Goal: Transaction & Acquisition: Purchase product/service

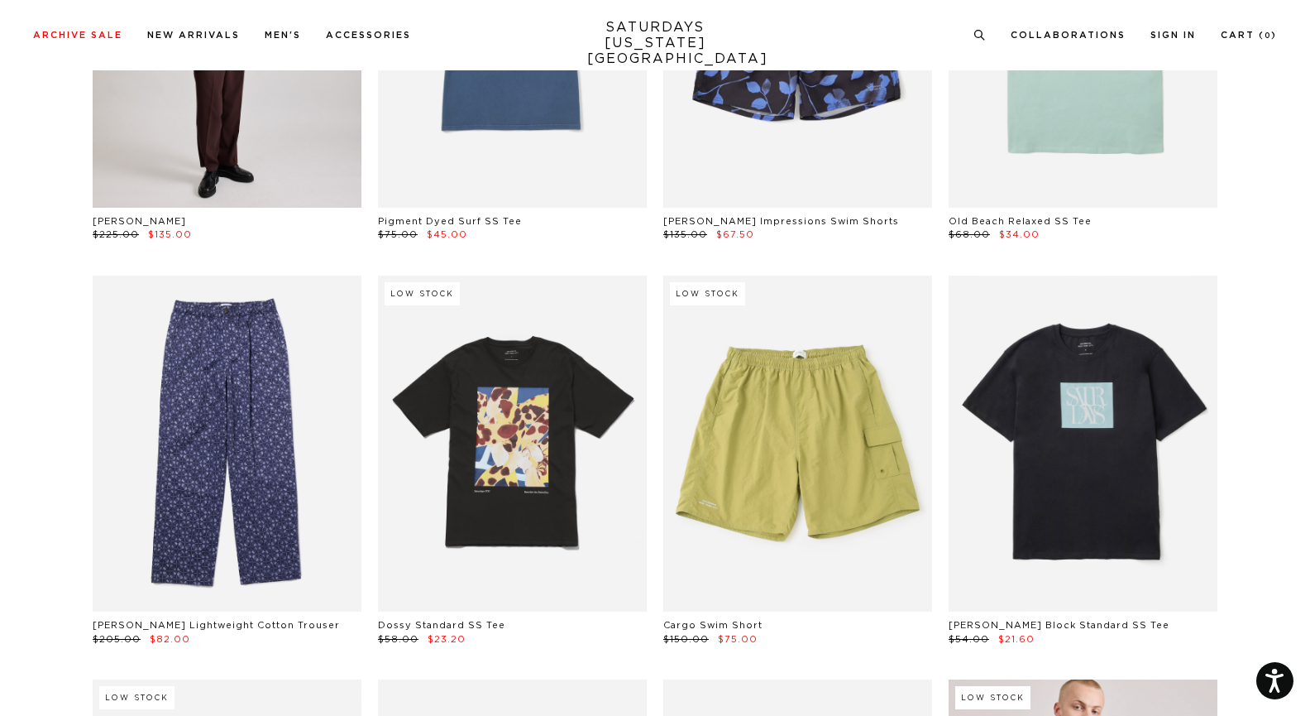
scroll to position [4373, 0]
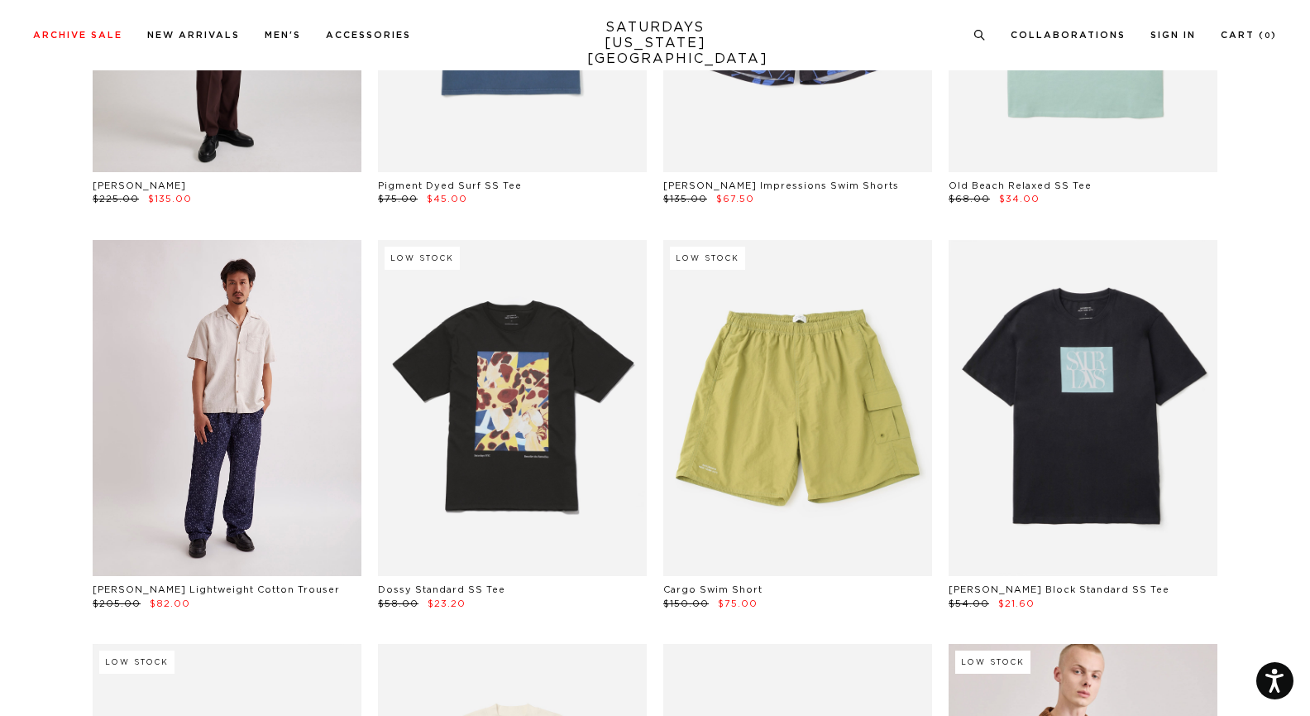
click at [201, 371] on link at bounding box center [227, 408] width 269 height 336
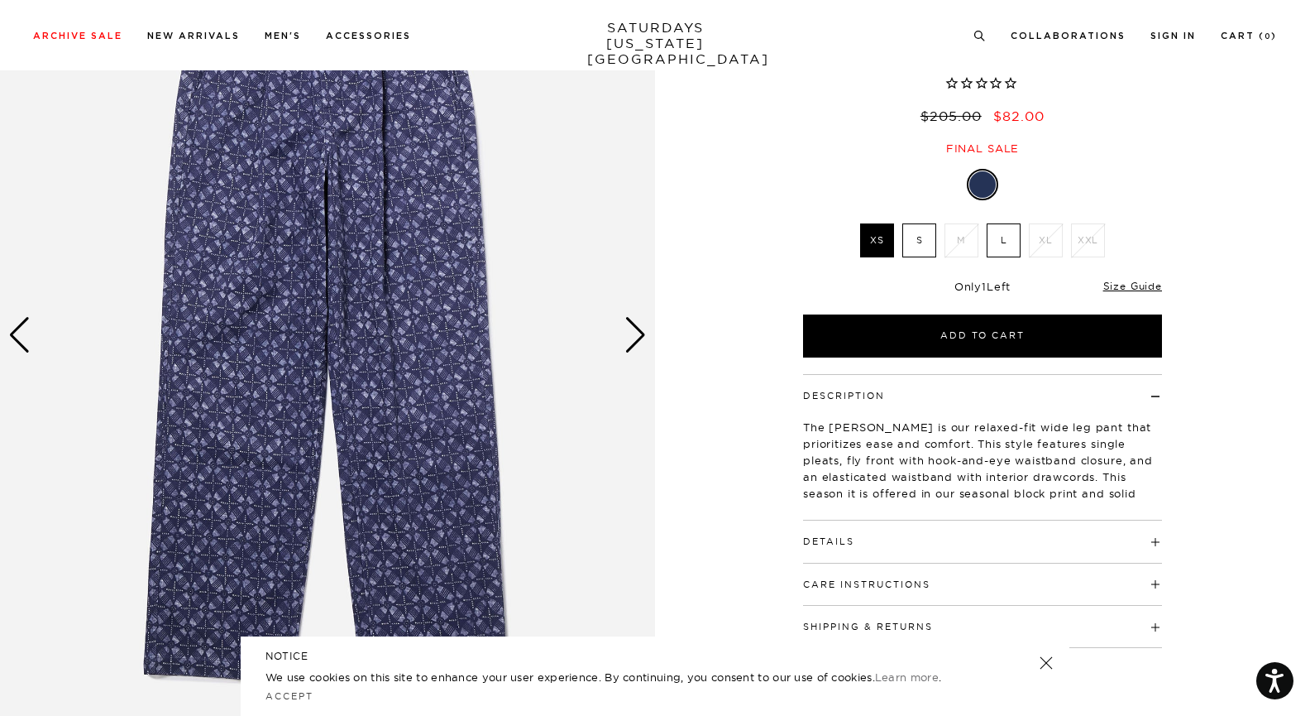
scroll to position [323, 0]
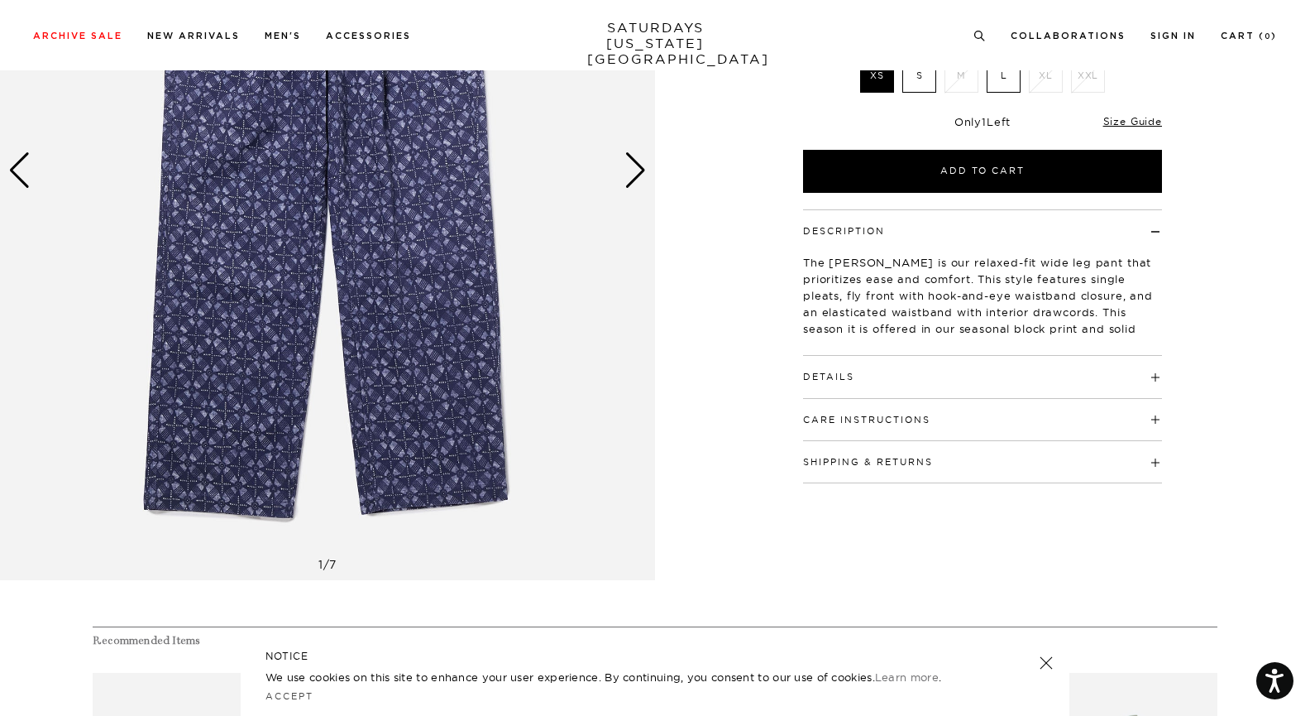
click at [639, 180] on div "Next slide" at bounding box center [636, 170] width 22 height 36
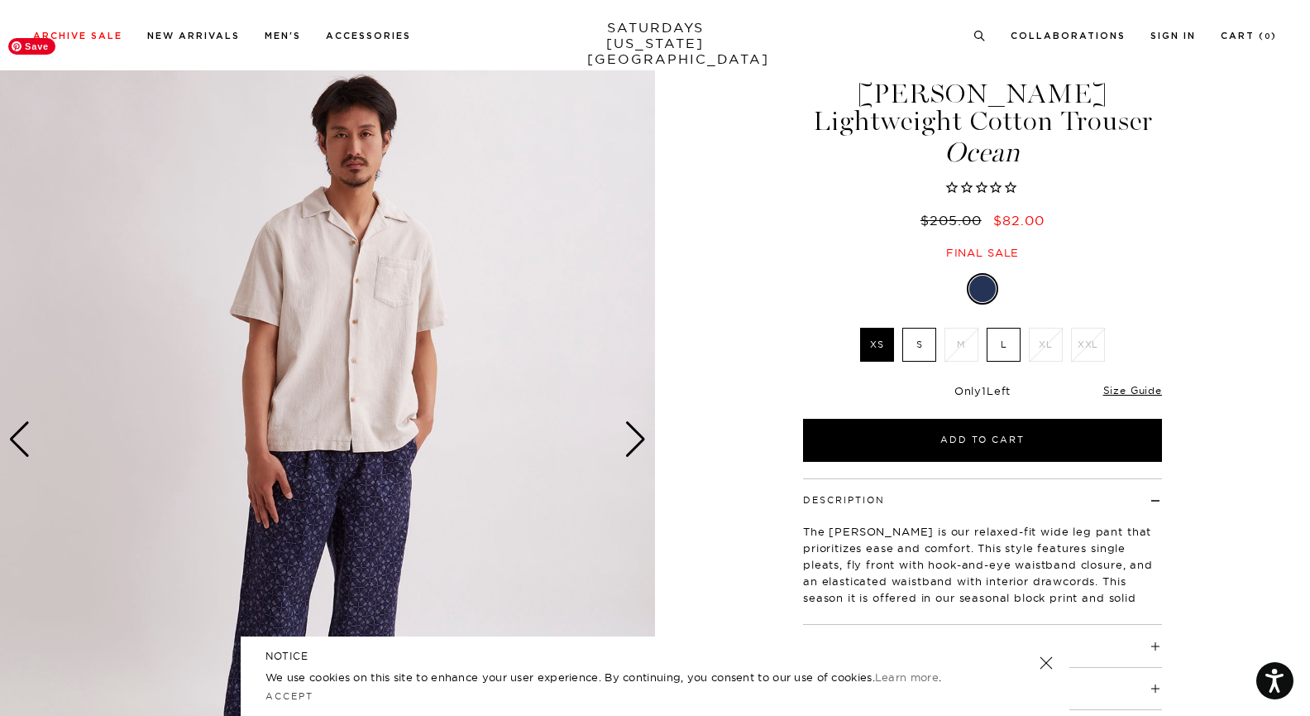
scroll to position [51, 0]
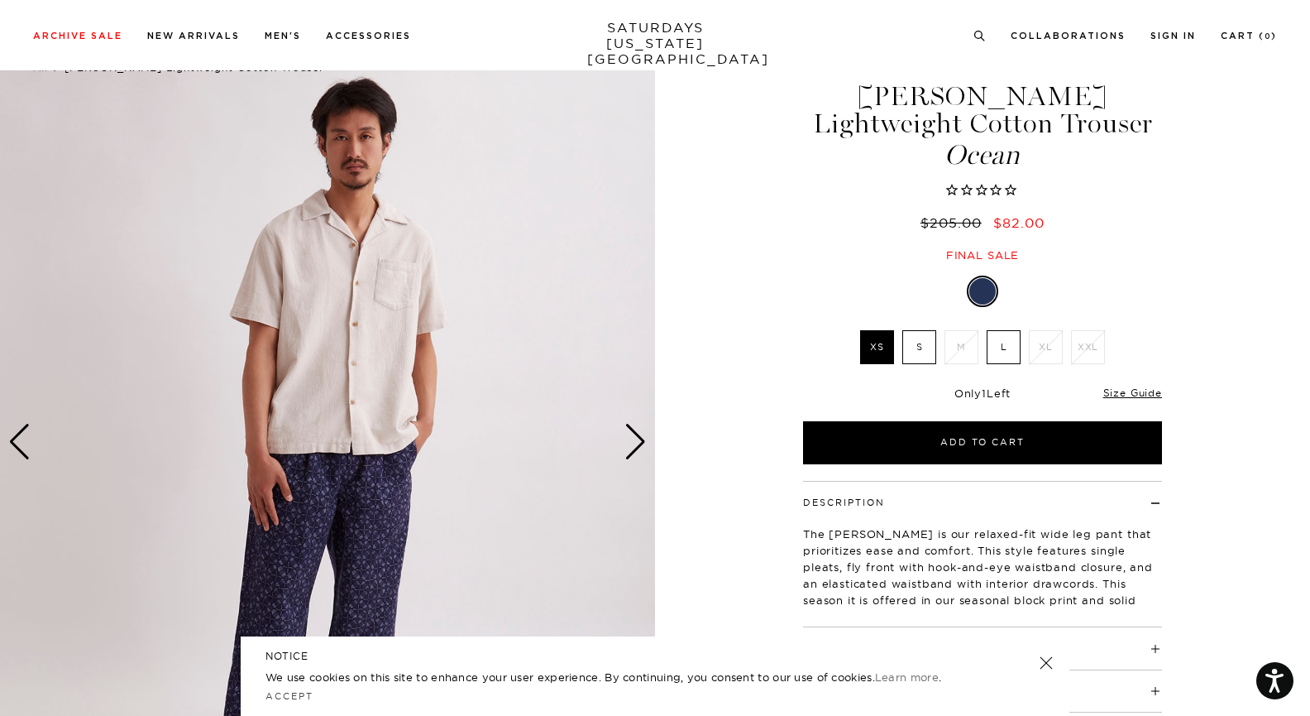
click at [640, 436] on div "Next slide" at bounding box center [636, 442] width 22 height 36
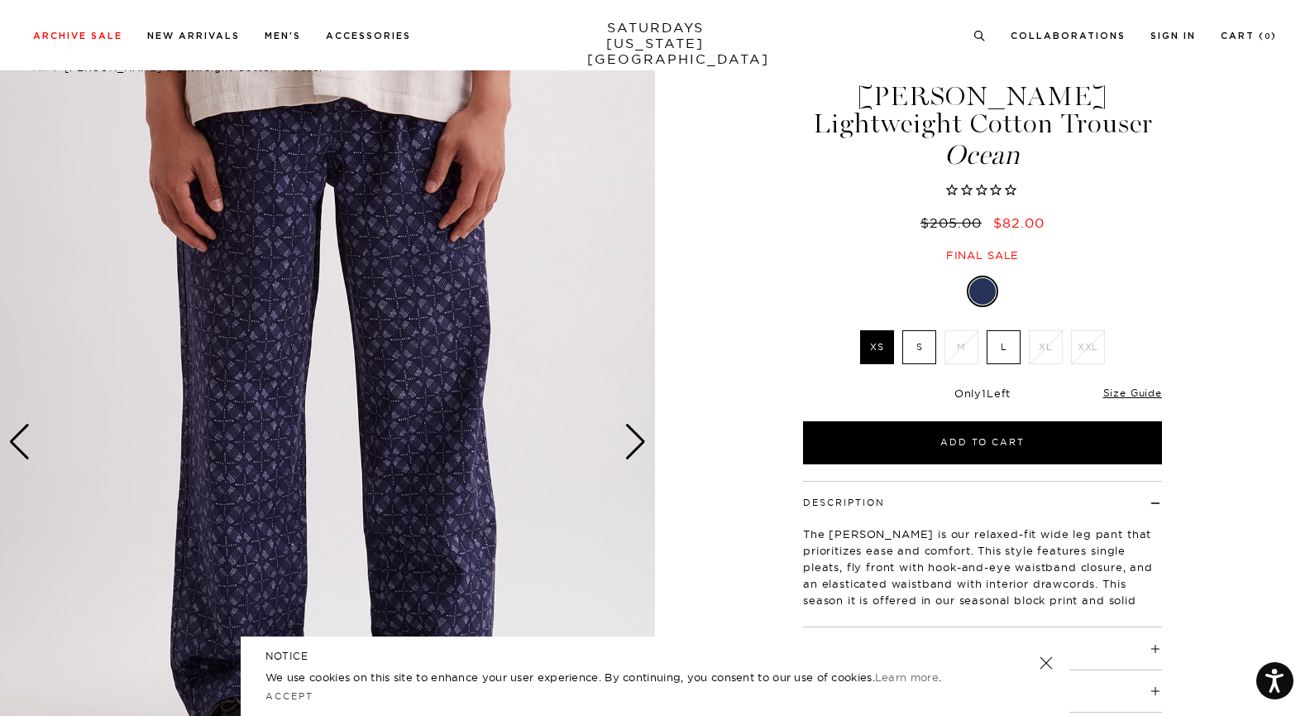
click at [640, 436] on div "Next slide" at bounding box center [636, 442] width 22 height 36
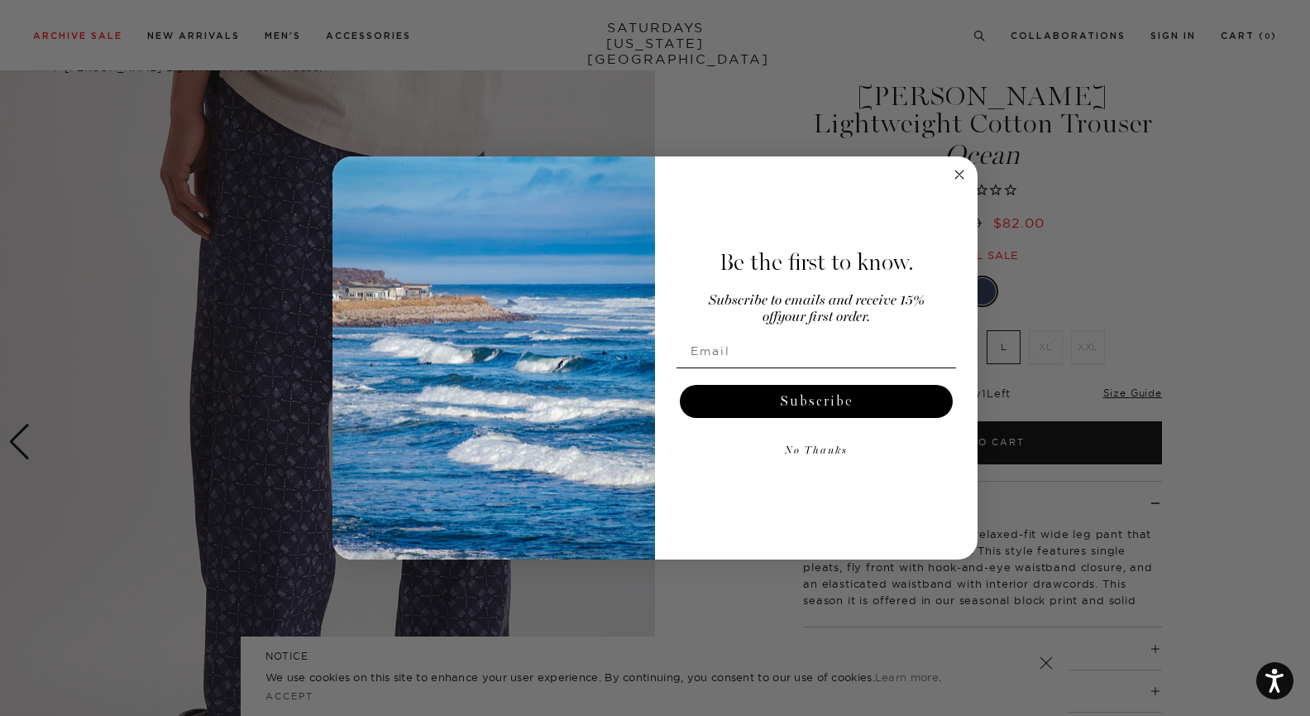
click at [640, 436] on img "POPUP Form" at bounding box center [494, 358] width 323 height 404
click at [965, 167] on circle "Close dialog" at bounding box center [959, 174] width 19 height 19
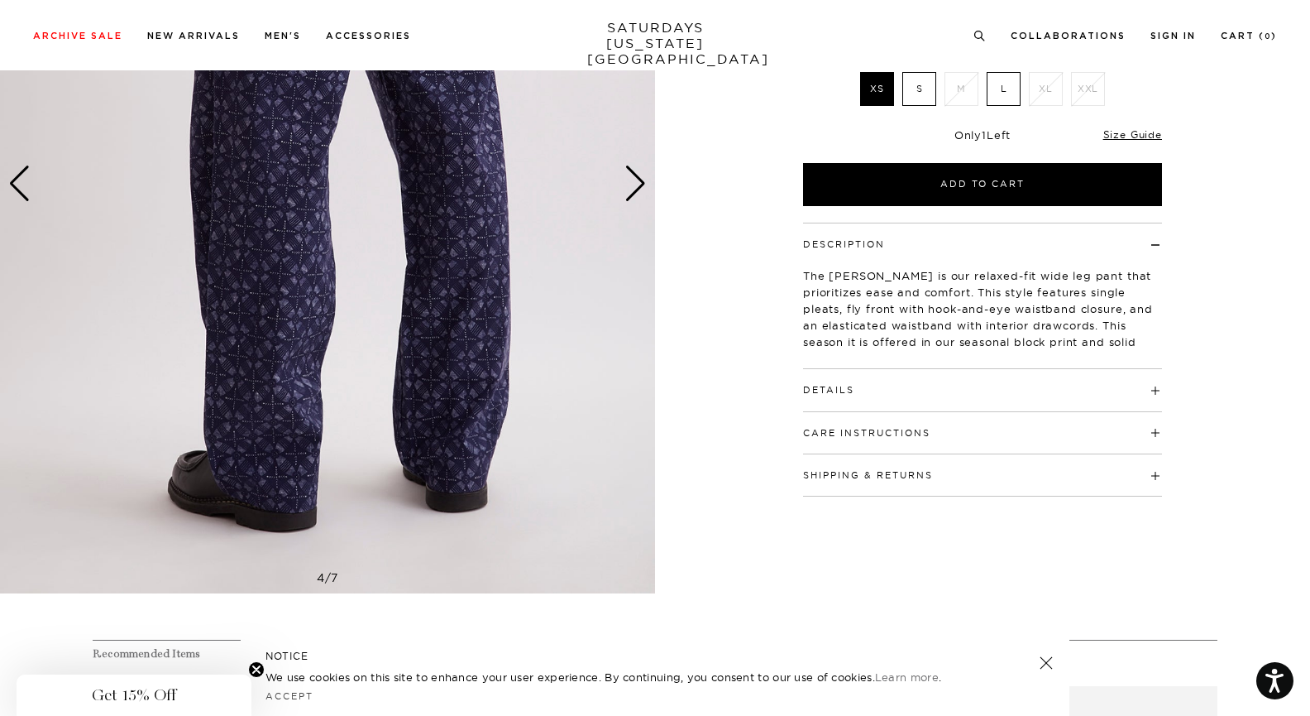
scroll to position [328, 0]
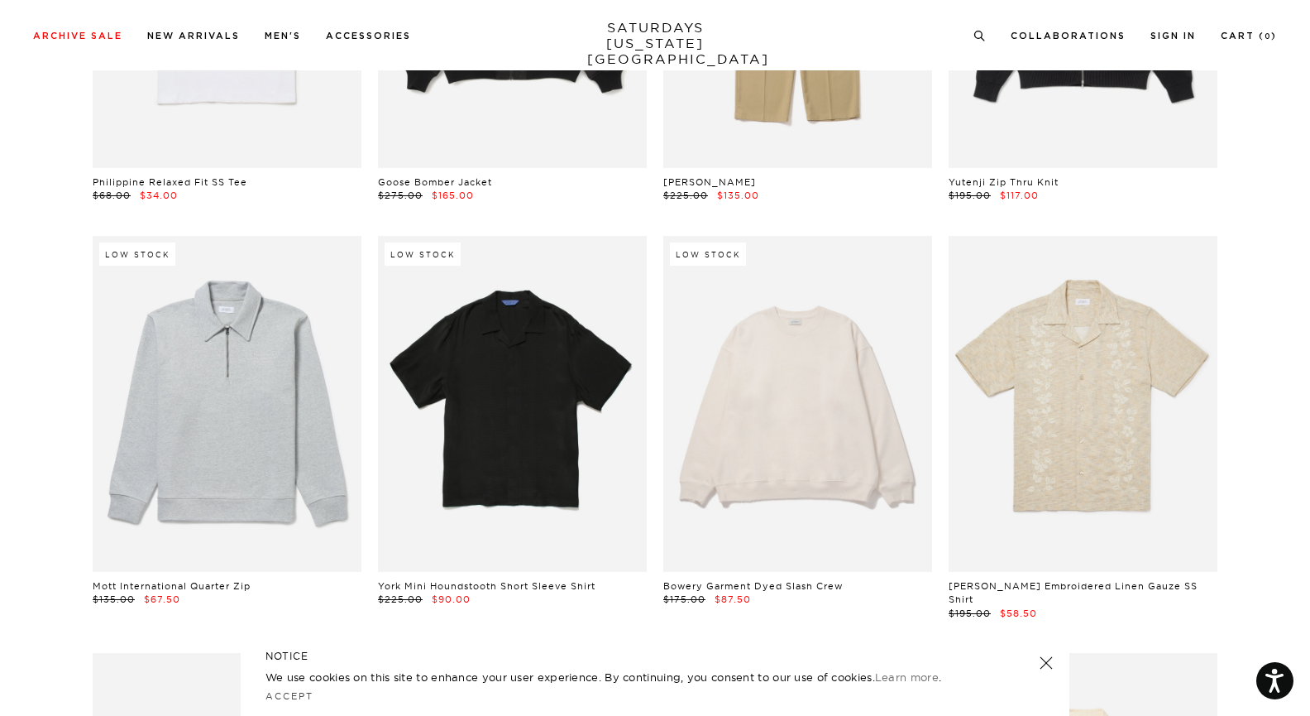
scroll to position [15402, 0]
